Goal: Find specific page/section: Find specific page/section

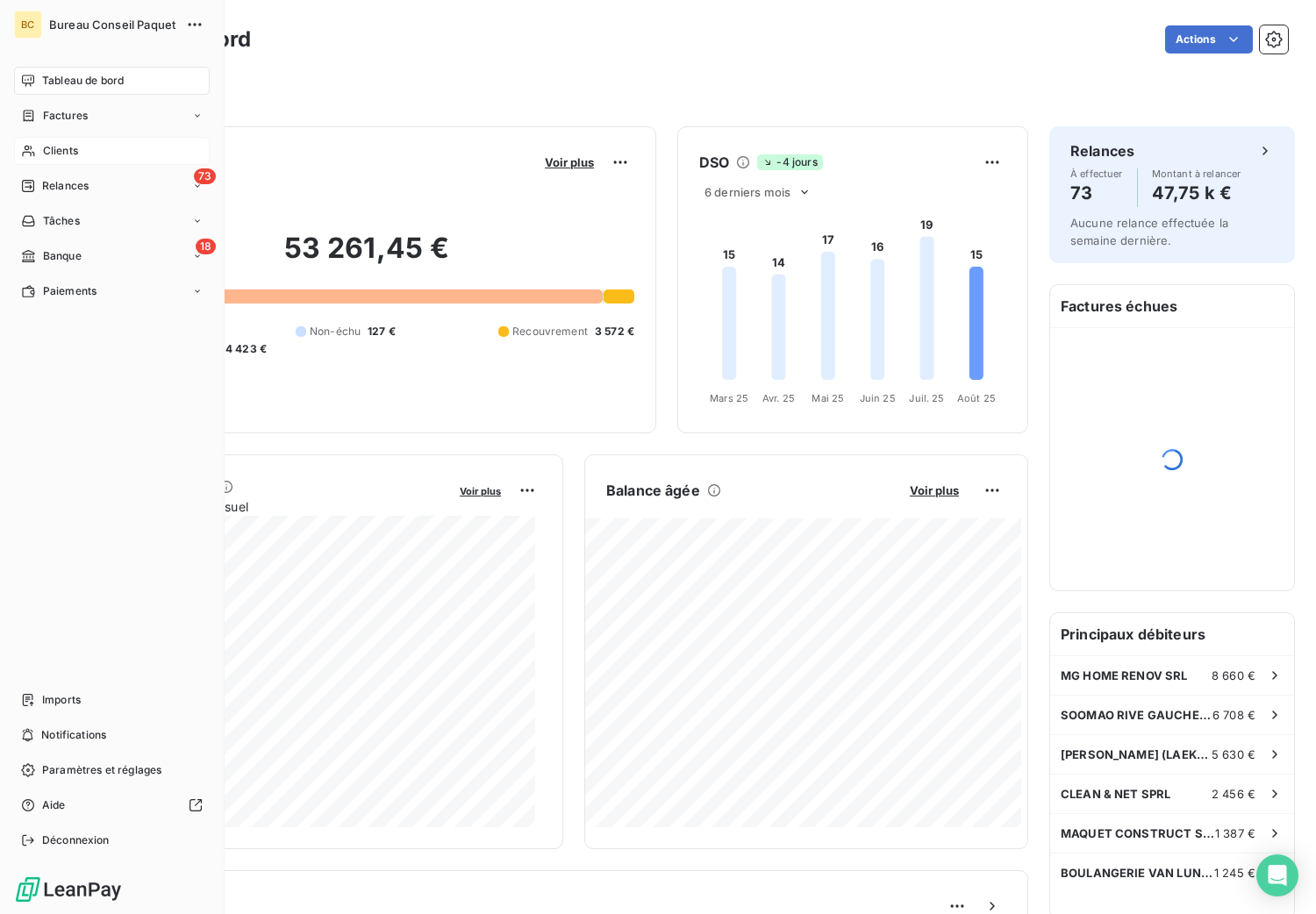
click at [56, 148] on span "Clients" at bounding box center [61, 151] width 35 height 16
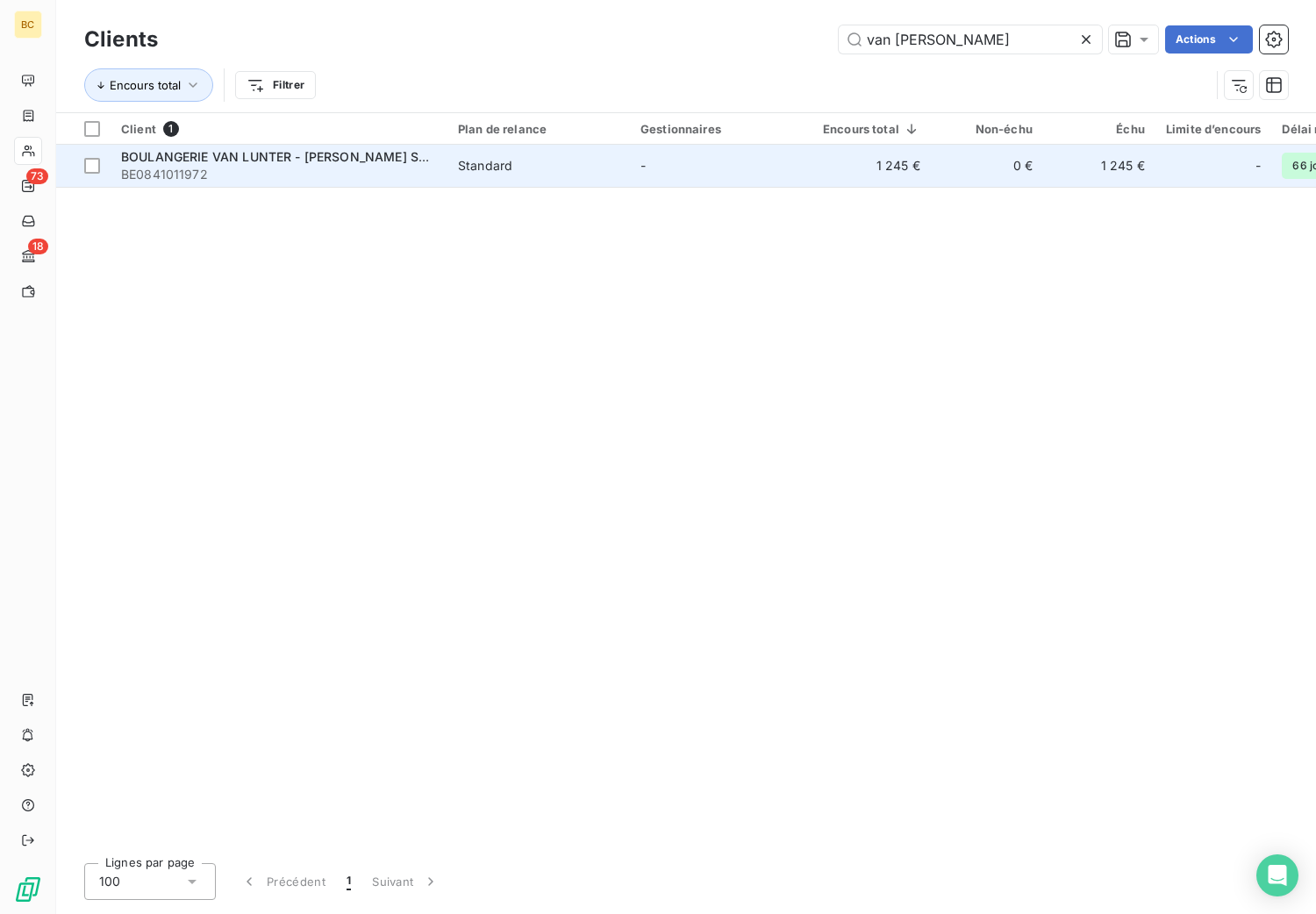
type input "van [PERSON_NAME]"
click at [299, 164] on div "BOULANGERIE VAN LUNTER - [PERSON_NAME] SPRL" at bounding box center [279, 158] width 316 height 18
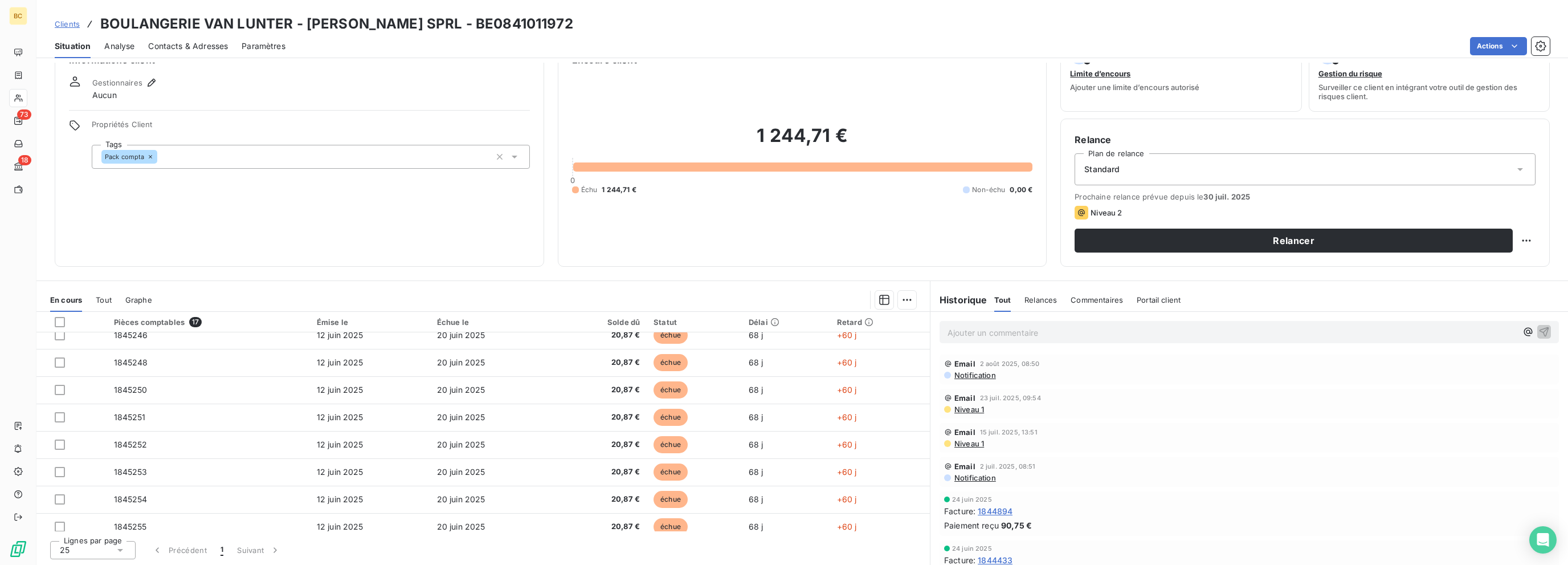
scroll to position [152, 0]
